Goal: Task Accomplishment & Management: Use online tool/utility

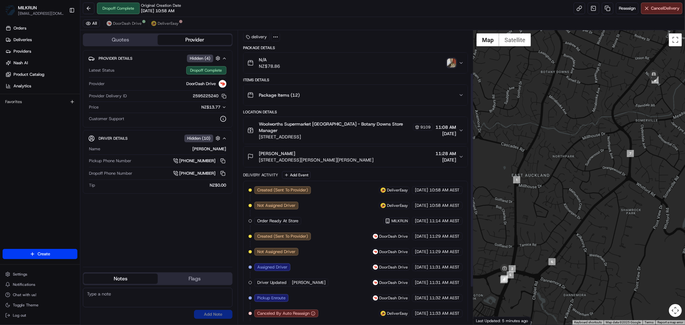
scroll to position [109, 0]
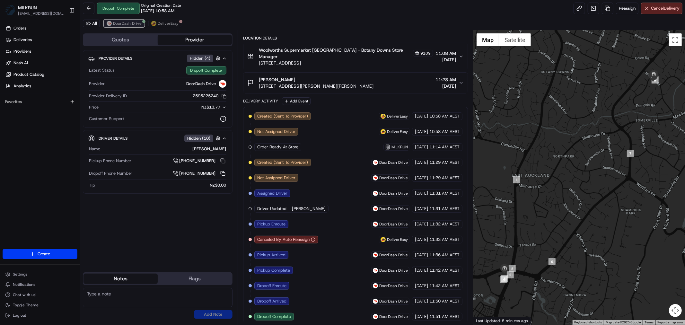
click at [117, 24] on span "DoorDash Drive" at bounding box center [127, 23] width 29 height 5
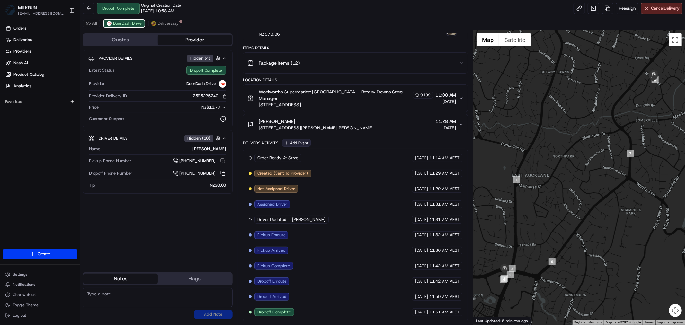
scroll to position [63, 0]
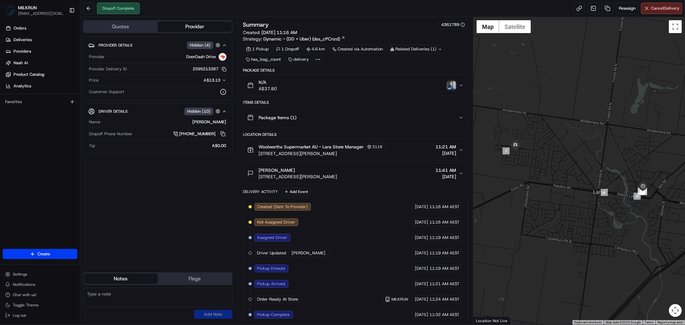
click at [461, 86] on icon "button" at bounding box center [461, 85] width 3 height 1
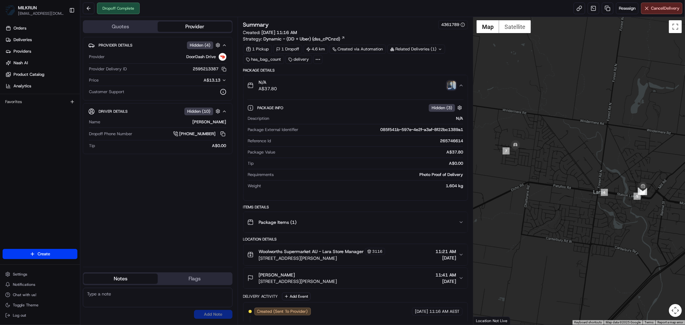
click at [461, 86] on icon "button" at bounding box center [461, 85] width 5 height 5
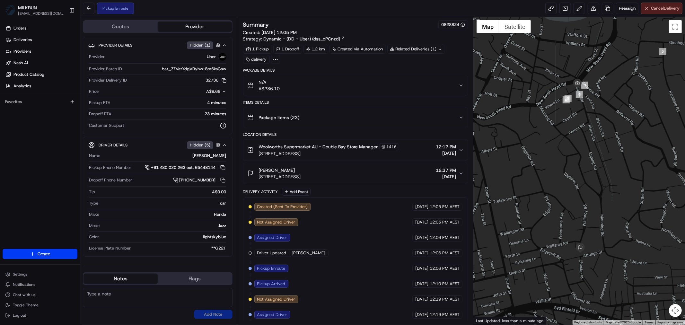
click at [654, 12] on button "Cancel Delivery" at bounding box center [661, 9] width 41 height 12
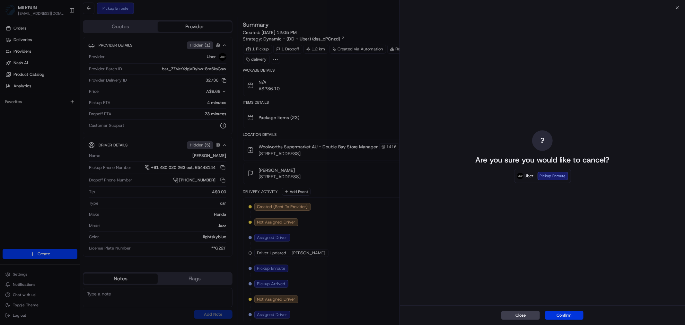
click at [566, 316] on button "Confirm" at bounding box center [564, 315] width 39 height 9
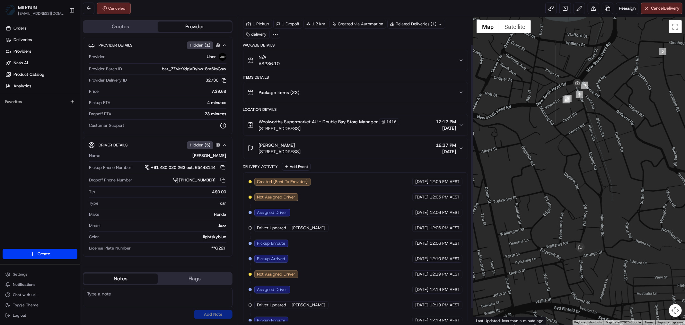
scroll to position [50, 0]
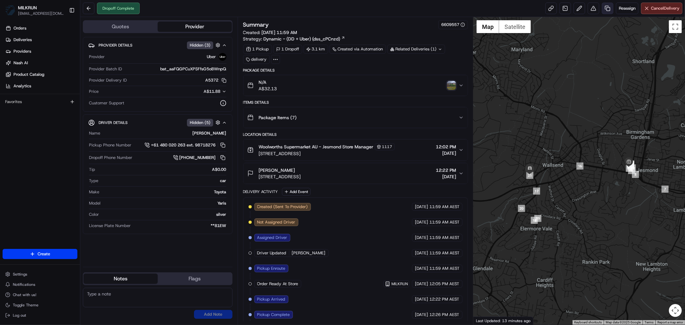
click at [604, 8] on link at bounding box center [608, 9] width 12 height 12
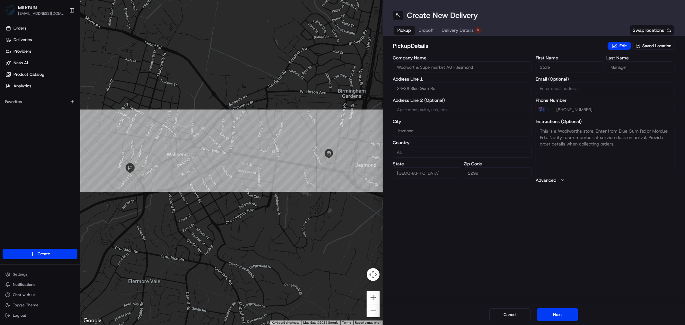
click at [451, 30] on span "Delivery Details" at bounding box center [458, 30] width 32 height 6
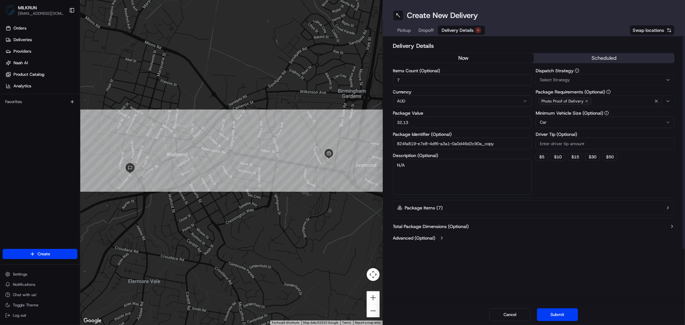
click at [456, 59] on button "now" at bounding box center [463, 58] width 141 height 10
click at [565, 314] on button "Submit" at bounding box center [557, 314] width 41 height 13
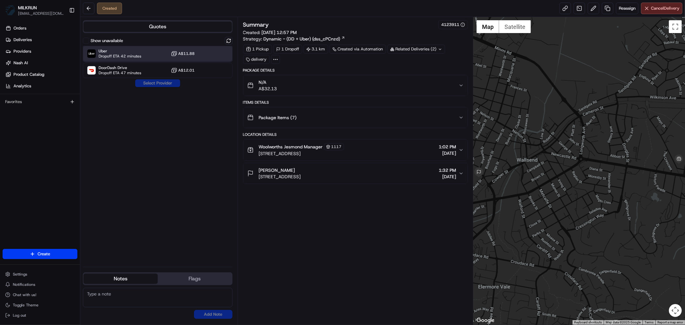
click at [158, 55] on div "Uber Dropoff ETA 42 minutes A$11.88" at bounding box center [158, 53] width 150 height 15
click at [162, 84] on button "Assign Provider" at bounding box center [158, 83] width 46 height 8
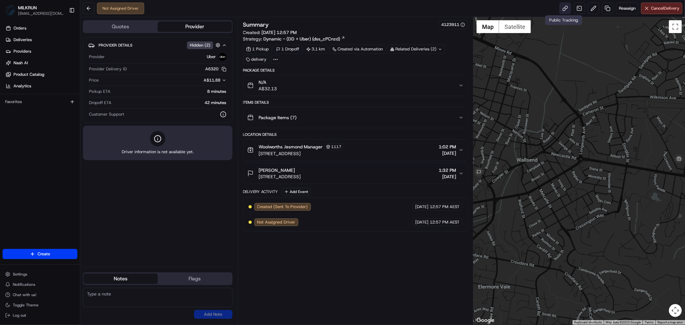
click at [563, 7] on link at bounding box center [565, 9] width 12 height 12
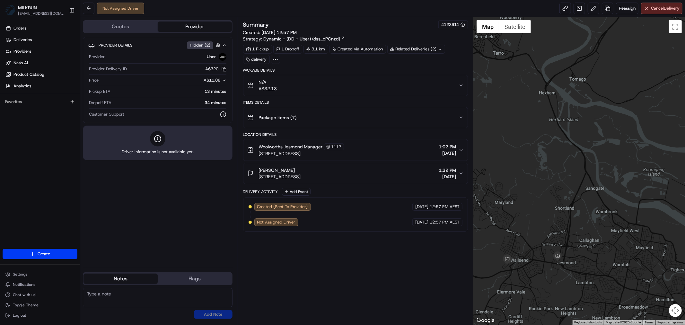
drag, startPoint x: 631, startPoint y: 181, endPoint x: 544, endPoint y: 268, distance: 122.6
click at [544, 268] on div at bounding box center [579, 171] width 212 height 308
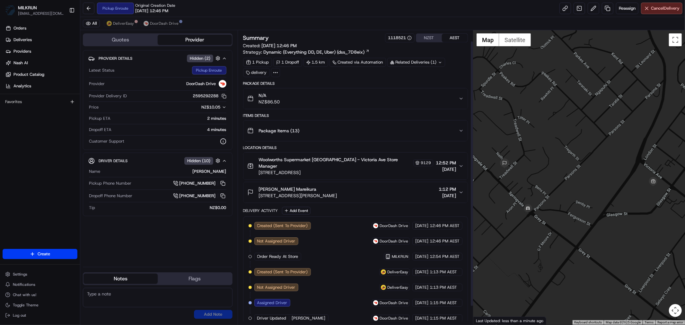
scroll to position [32, 0]
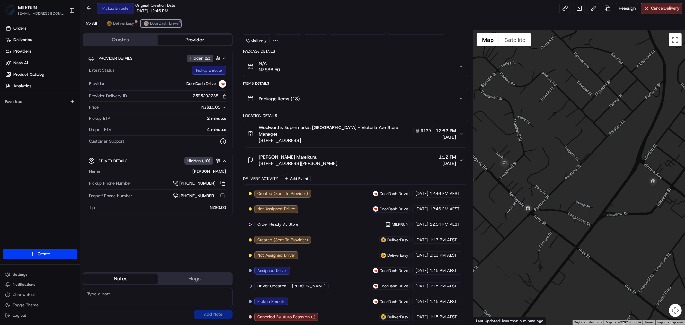
click at [152, 23] on span "DoorDash Drive" at bounding box center [164, 23] width 29 height 5
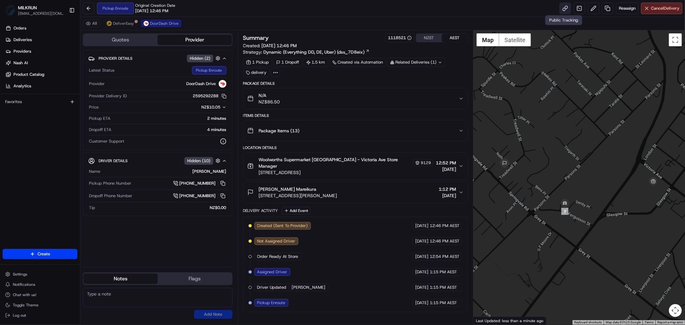
click at [565, 7] on link at bounding box center [565, 9] width 12 height 12
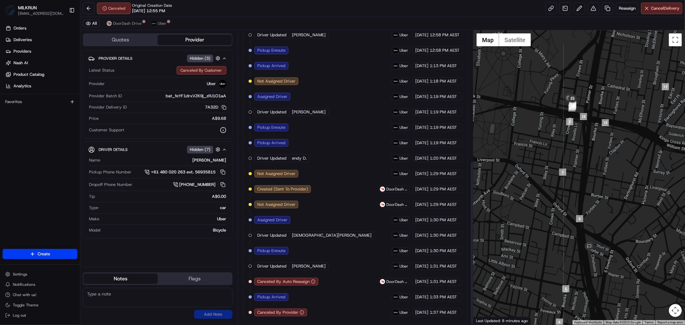
scroll to position [233, 0]
click at [115, 20] on span "Canceled by MILKRUN" at bounding box center [112, 19] width 41 height 5
click at [129, 24] on span "DoorDash Drive" at bounding box center [127, 23] width 29 height 5
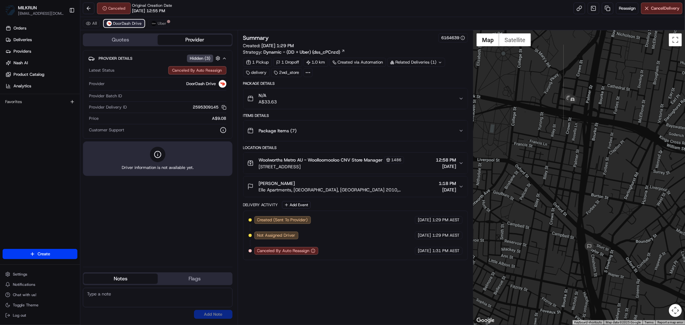
scroll to position [0, 0]
click at [171, 25] on div "All DoorDash Drive Uber" at bounding box center [382, 23] width 605 height 13
click at [160, 21] on span "Uber" at bounding box center [162, 23] width 9 height 5
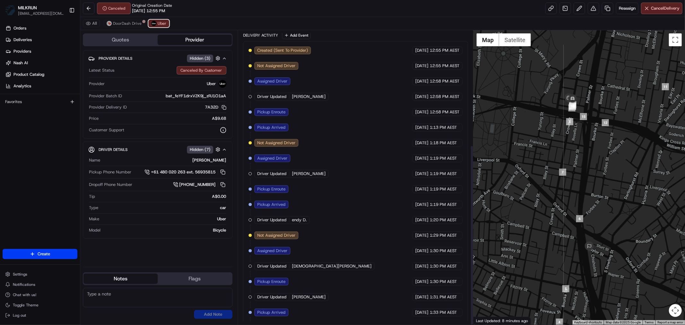
scroll to position [187, 0]
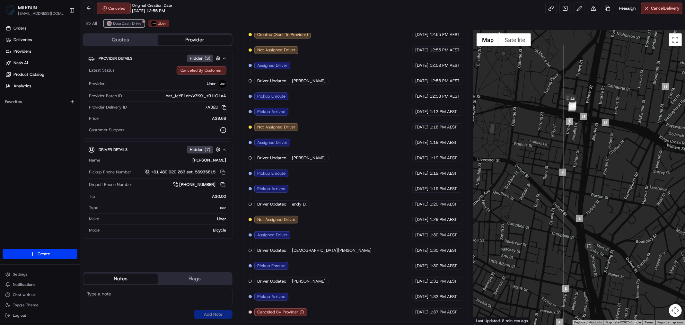
click at [127, 23] on span "DoorDash Drive" at bounding box center [127, 23] width 29 height 5
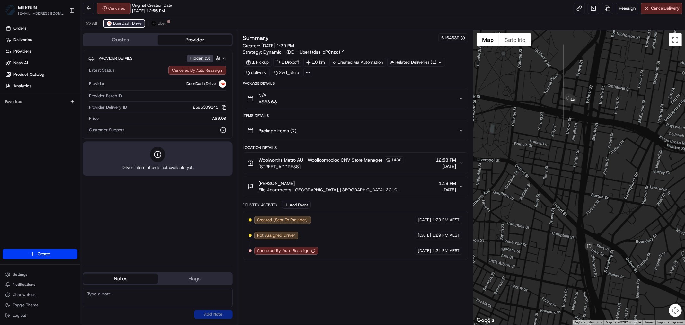
scroll to position [0, 0]
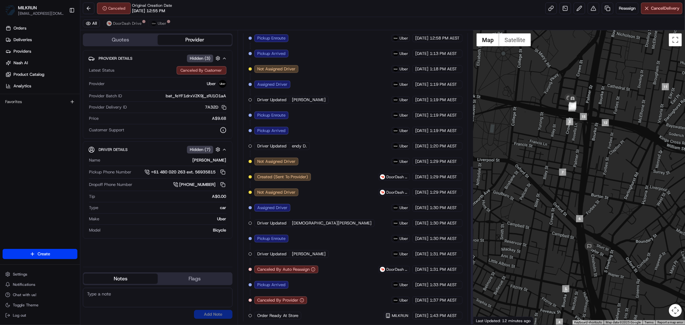
scroll to position [249, 0]
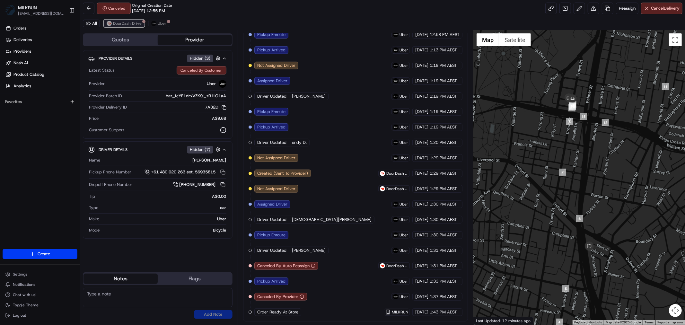
click at [122, 24] on span "DoorDash Drive" at bounding box center [127, 23] width 29 height 5
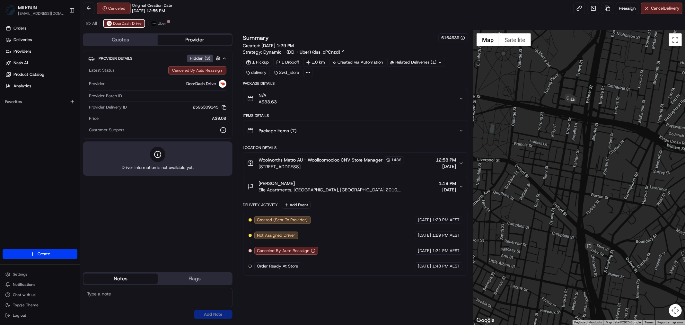
scroll to position [0, 0]
click at [159, 19] on div "All DoorDash Drive Uber" at bounding box center [382, 23] width 605 height 13
click at [159, 21] on span "Uber" at bounding box center [162, 23] width 9 height 5
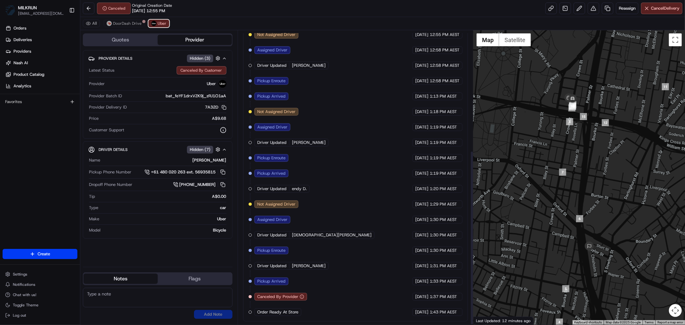
scroll to position [202, 0]
click at [120, 23] on span "DoorDash Drive" at bounding box center [127, 23] width 29 height 5
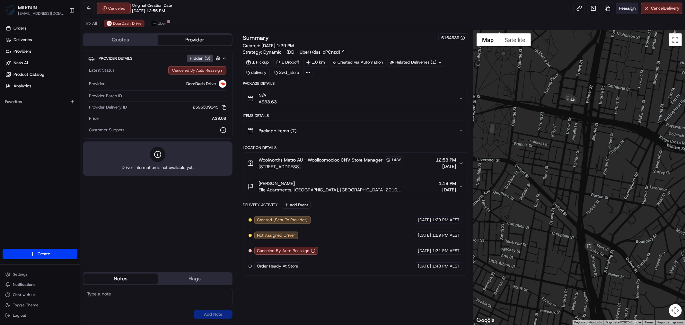
click at [626, 9] on span "Reassign" at bounding box center [627, 8] width 17 height 6
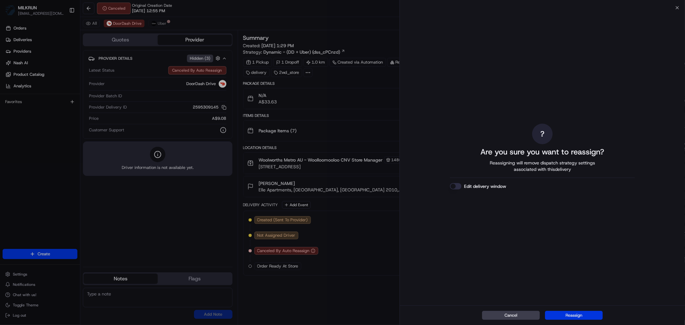
click at [567, 315] on button "Reassign" at bounding box center [574, 315] width 58 height 9
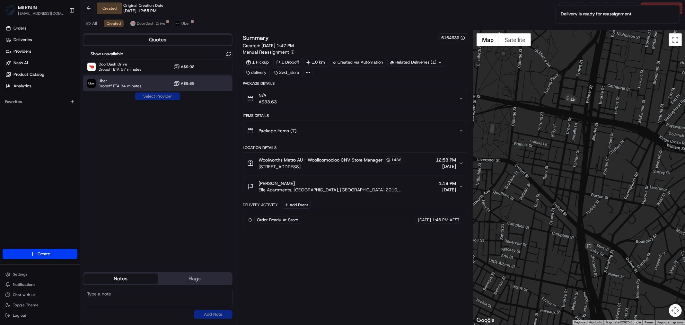
click at [136, 87] on span "Dropoff ETA 34 minutes" at bounding box center [120, 85] width 43 height 5
click at [151, 98] on button "Assign Provider" at bounding box center [158, 96] width 46 height 8
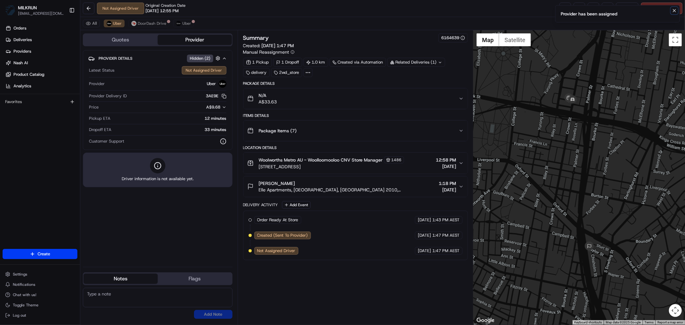
click at [673, 10] on icon "Notifications (F8)" at bounding box center [674, 10] width 5 height 5
click at [561, 7] on link at bounding box center [565, 9] width 12 height 12
